Goal: Navigation & Orientation: Find specific page/section

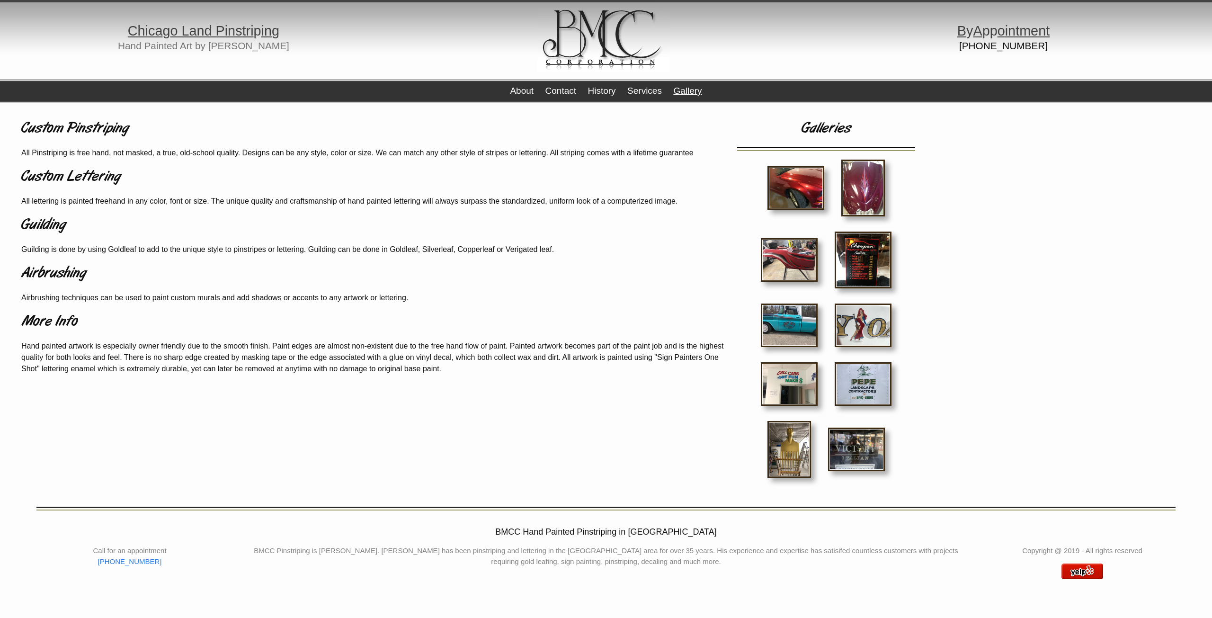
click at [682, 90] on link "Gallery" at bounding box center [687, 91] width 28 height 10
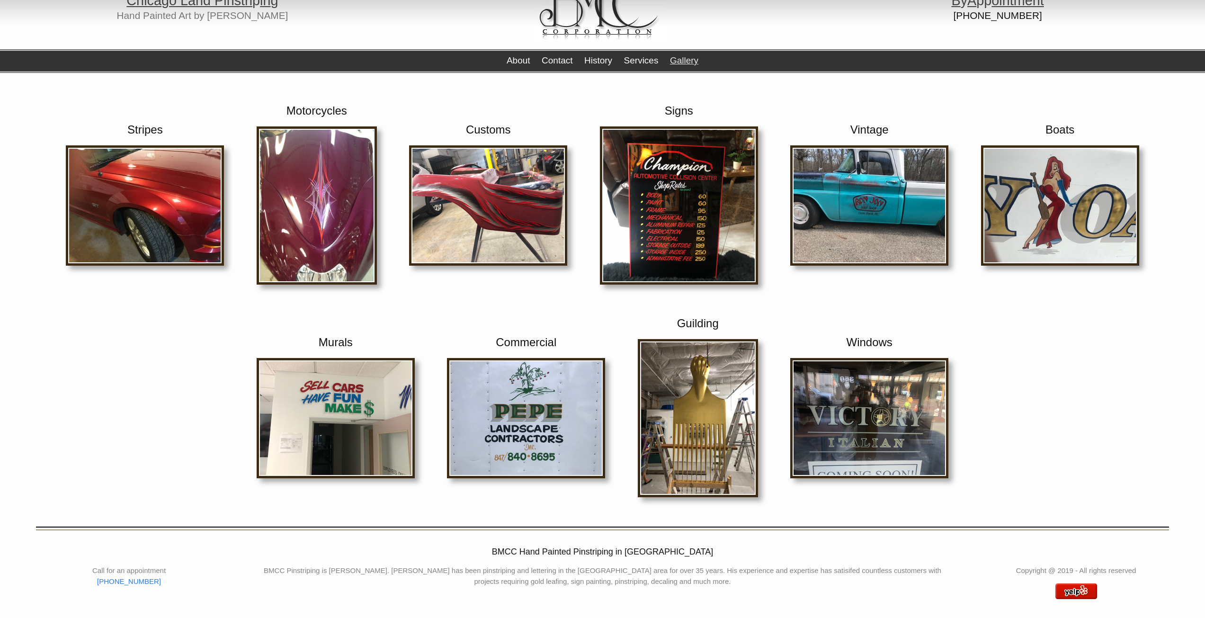
scroll to position [33, 0]
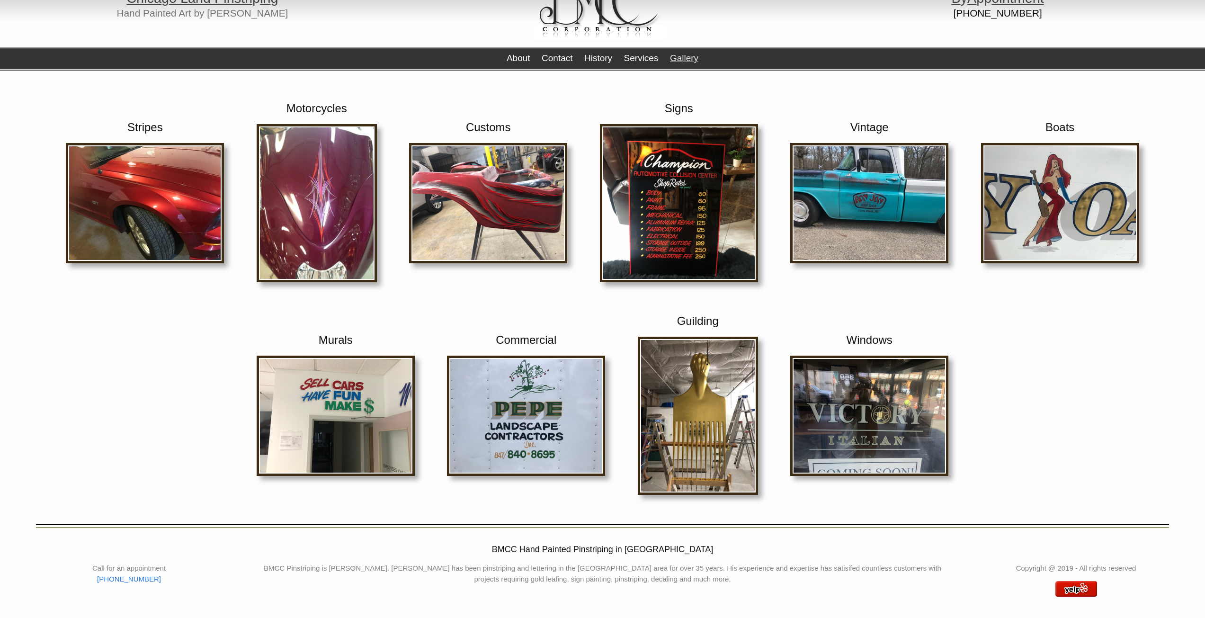
click at [170, 187] on img at bounding box center [145, 203] width 158 height 120
